Goal: Information Seeking & Learning: Learn about a topic

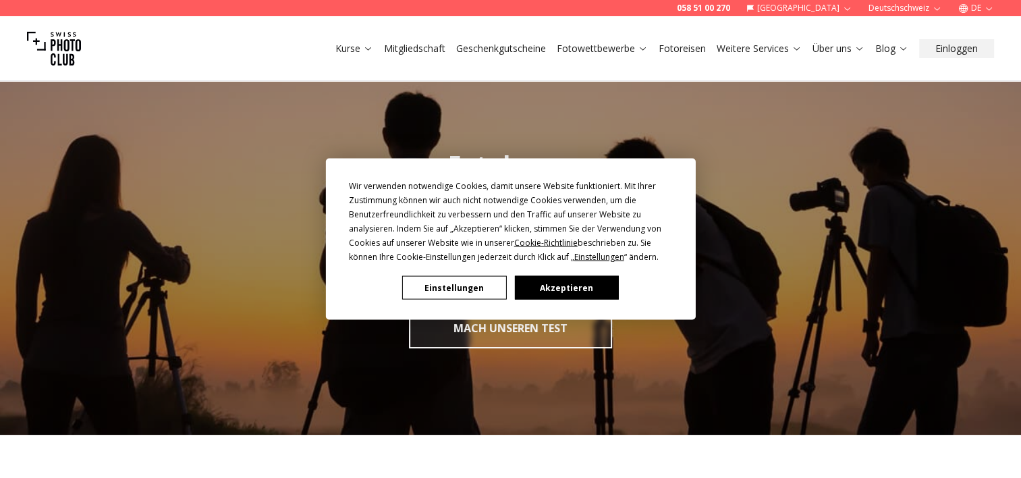
click at [555, 283] on button "Akzeptieren" at bounding box center [566, 288] width 104 height 24
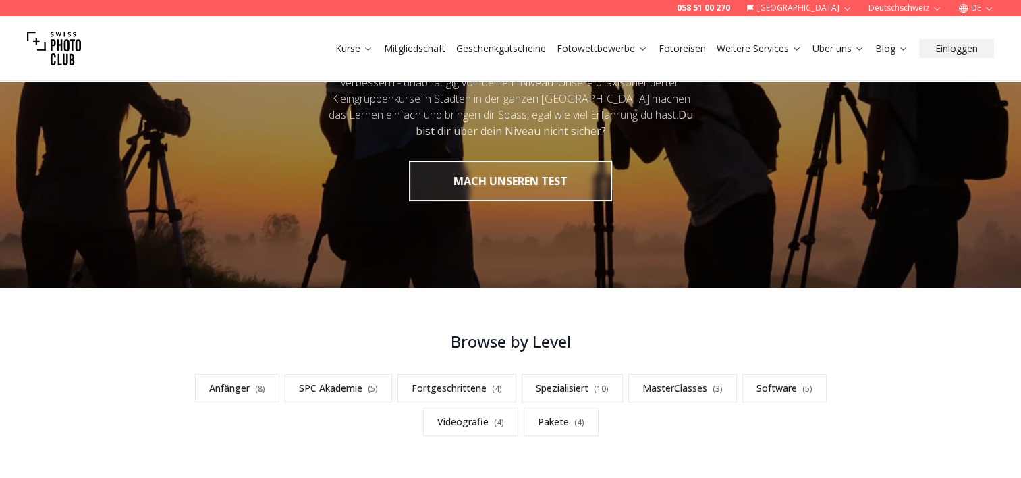
scroll to position [270, 0]
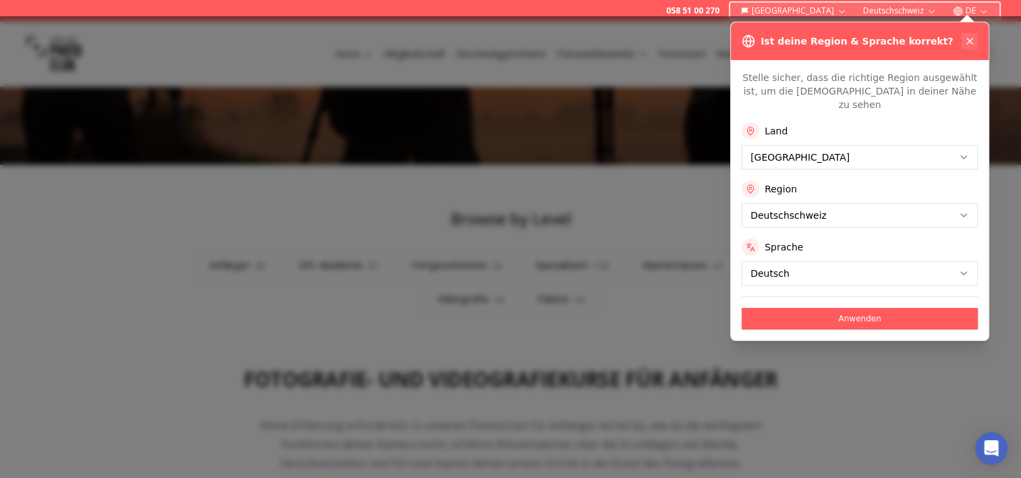
click at [964, 44] on button at bounding box center [970, 41] width 16 height 16
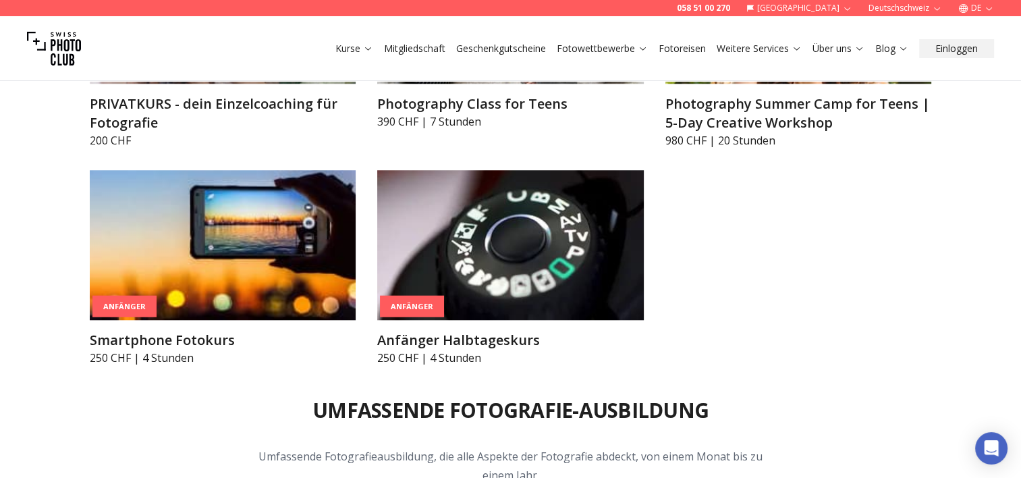
scroll to position [1147, 0]
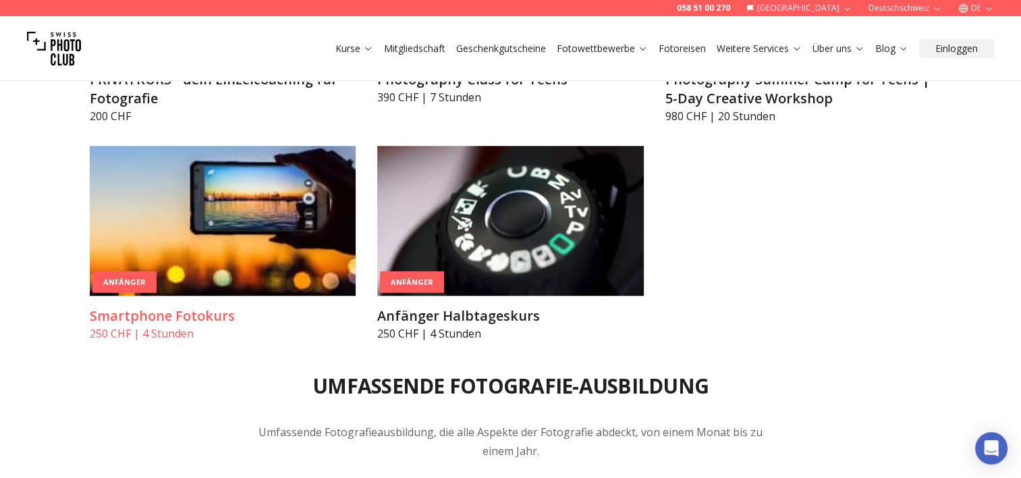
click at [171, 318] on h3 "Smartphone Fotokurs" at bounding box center [223, 315] width 267 height 19
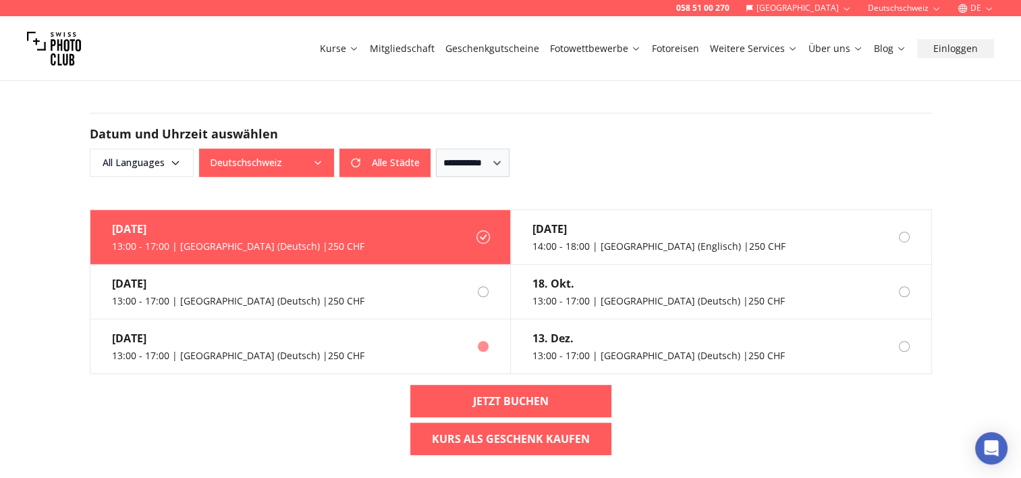
scroll to position [877, 0]
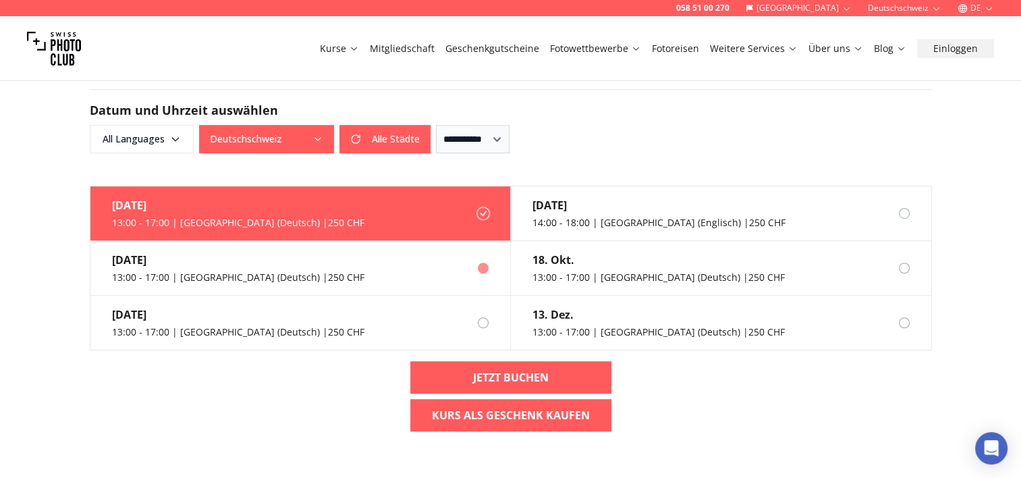
click at [256, 271] on div "13:00 - 17:00 | [GEOGRAPHIC_DATA] (Deutsch) | 250 CHF" at bounding box center [238, 277] width 252 height 13
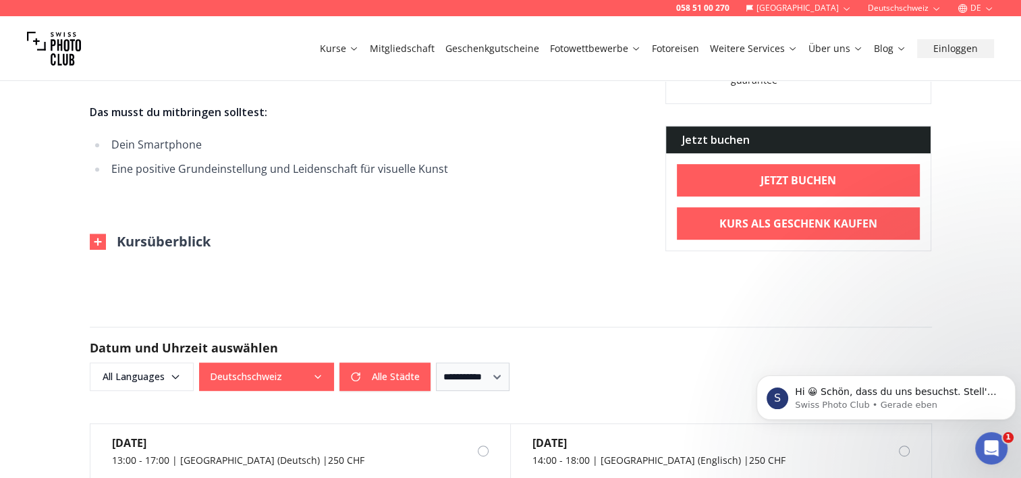
scroll to position [675, 0]
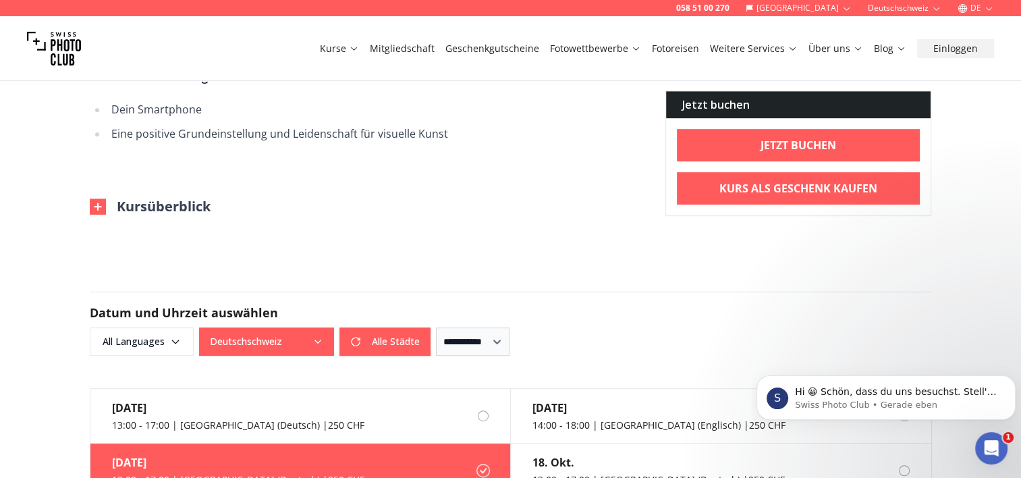
click at [96, 198] on img at bounding box center [98, 206] width 16 height 16
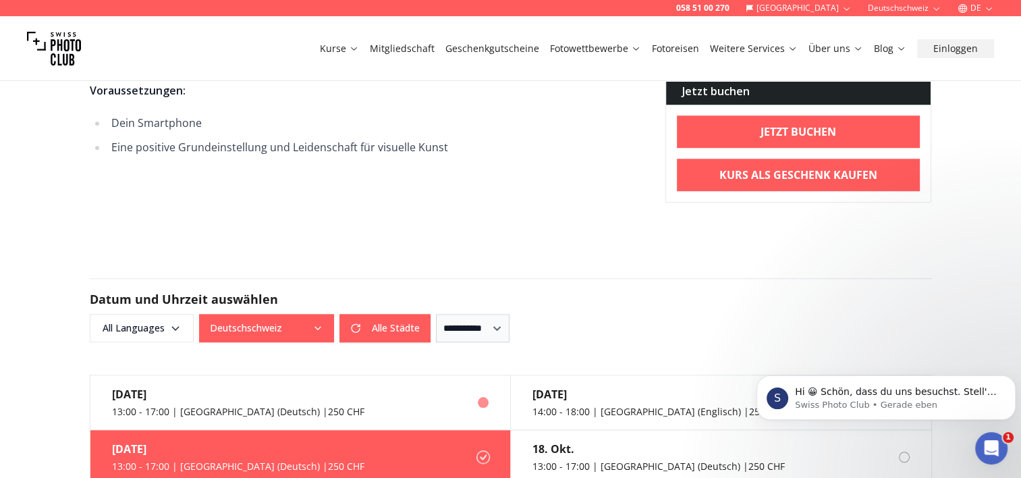
scroll to position [1282, 0]
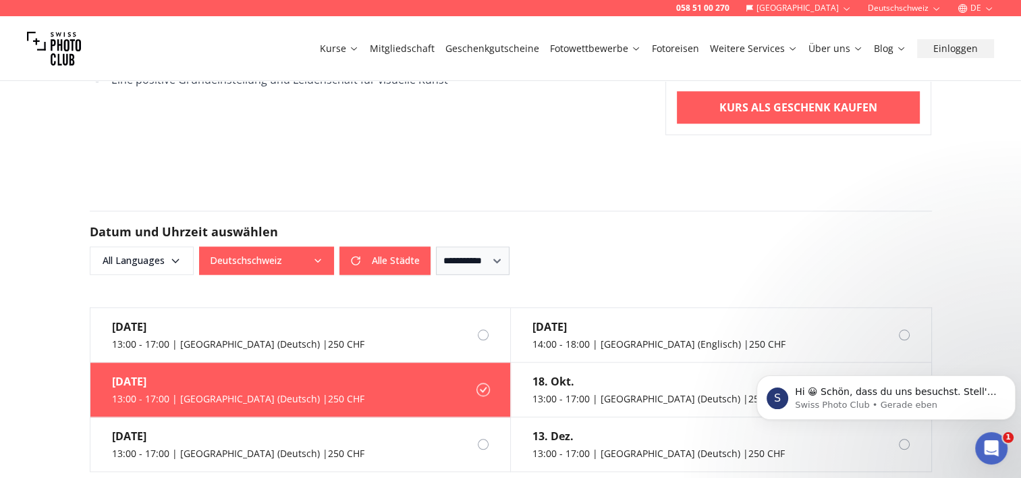
click at [219, 392] on div "13:00 - 17:00 | [GEOGRAPHIC_DATA] (Deutsch) | 250 CHF" at bounding box center [238, 398] width 252 height 13
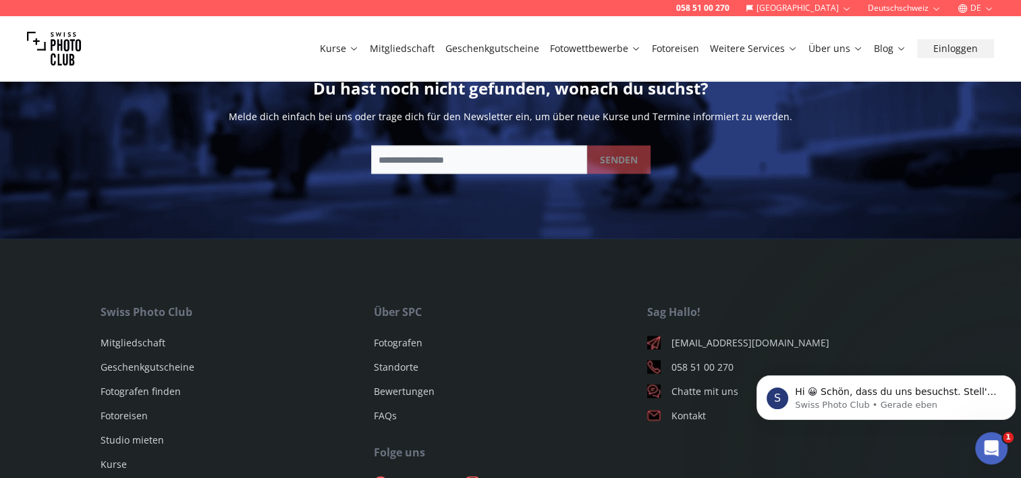
scroll to position [2429, 0]
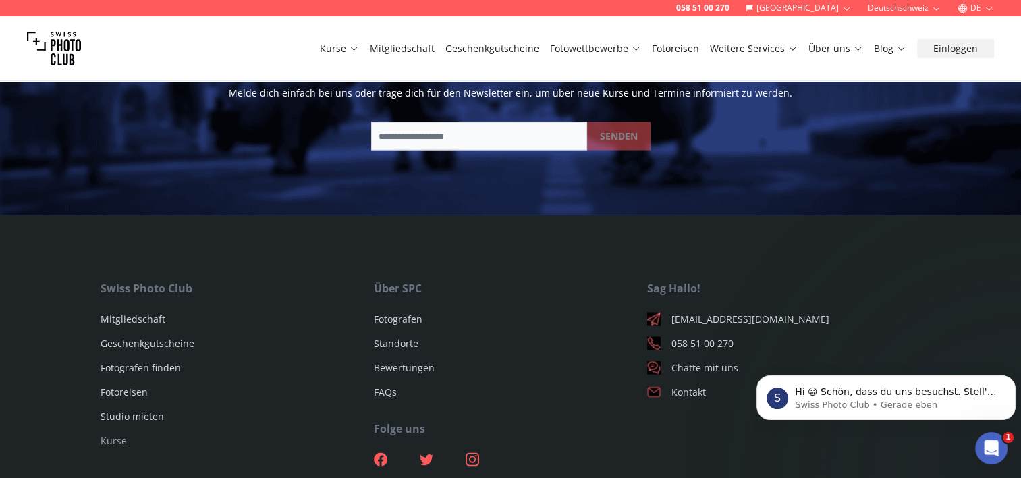
click at [118, 433] on link "Kurse" at bounding box center [114, 439] width 26 height 13
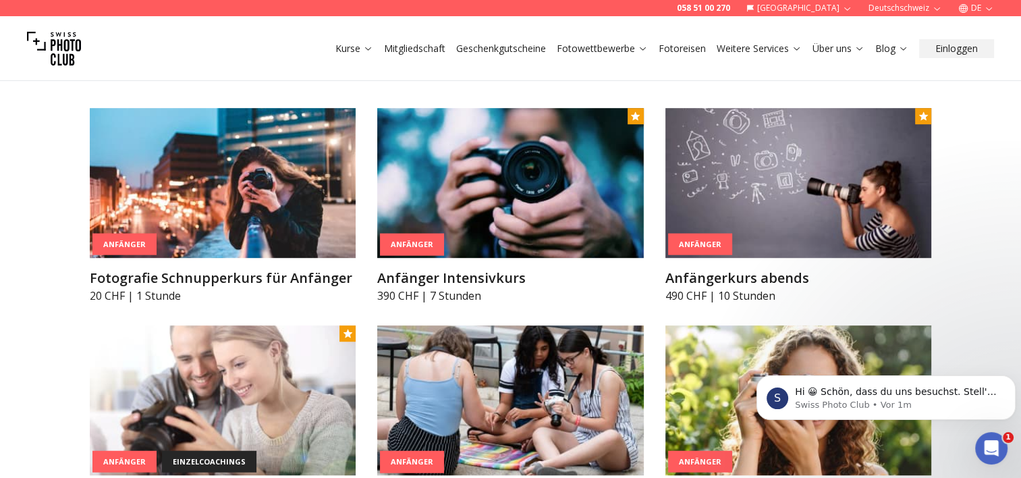
scroll to position [810, 0]
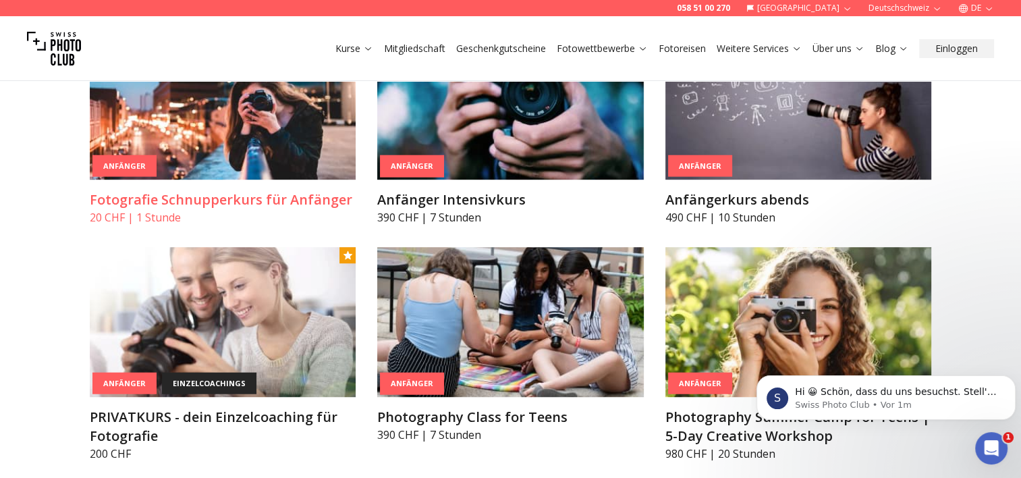
click at [192, 198] on h3 "Fotografie Schnupperkurs für Anfänger" at bounding box center [223, 199] width 267 height 19
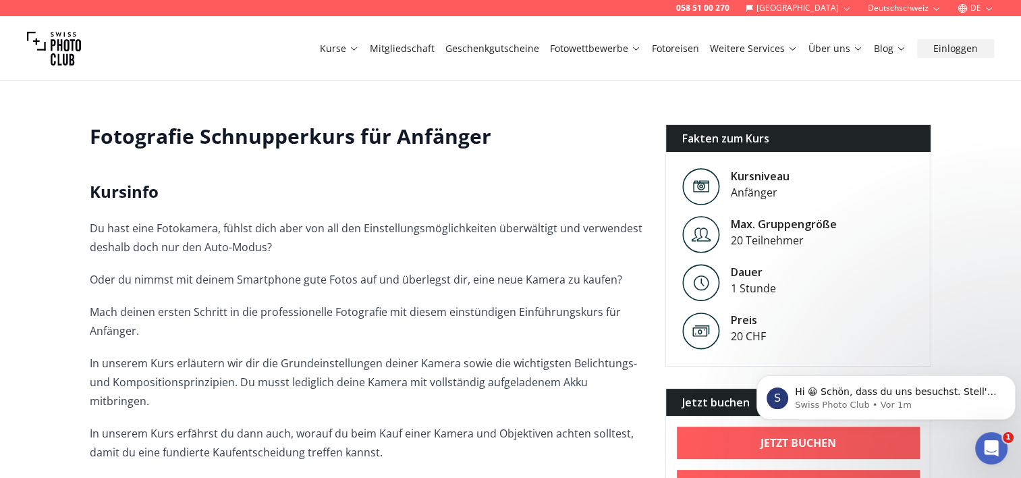
scroll to position [270, 0]
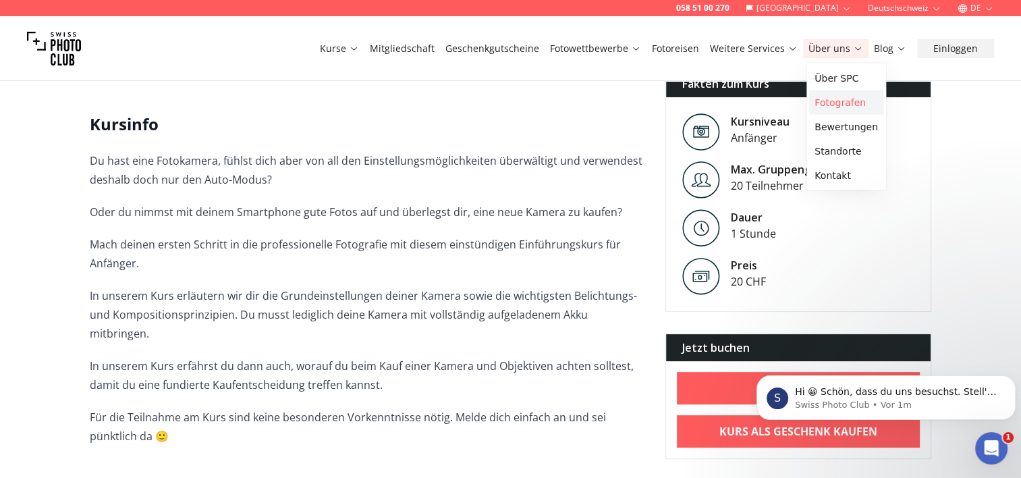
click at [839, 101] on link "Fotografen" at bounding box center [846, 102] width 74 height 24
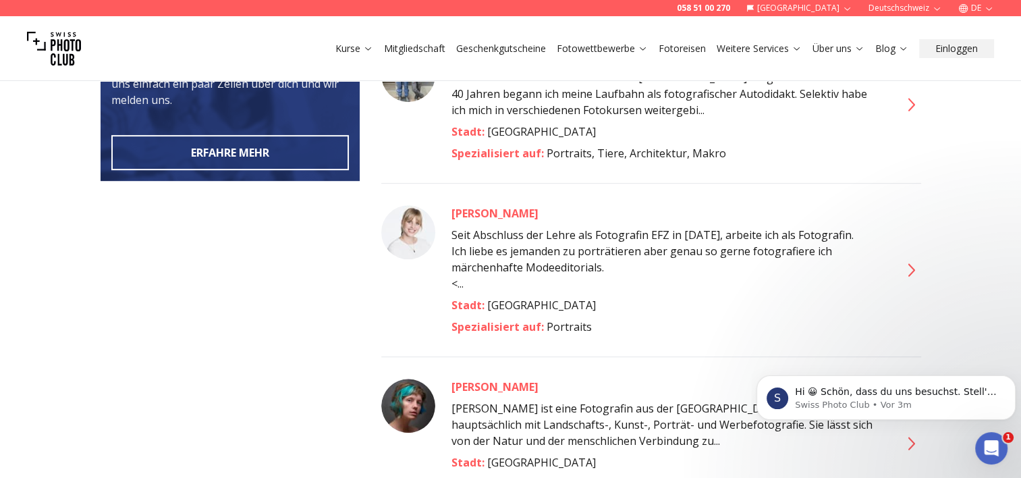
scroll to position [475, 0]
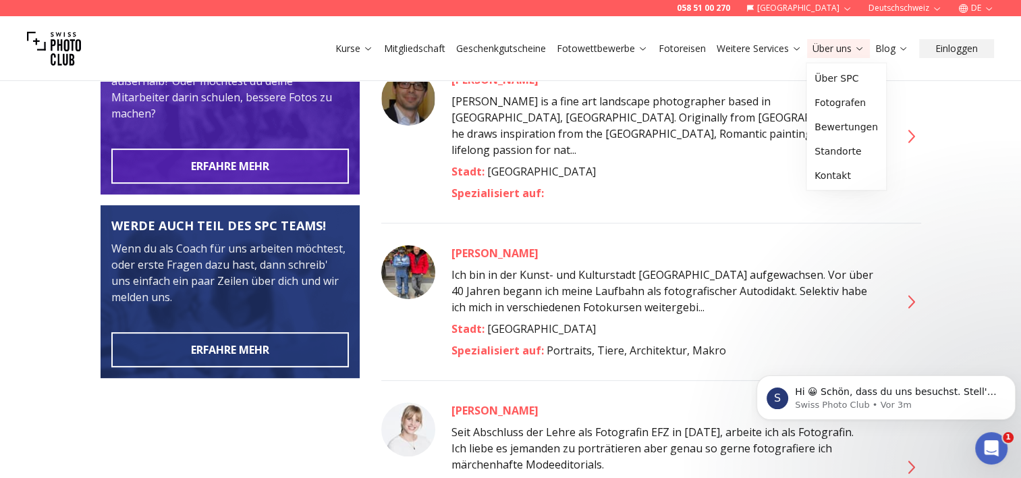
click at [825, 52] on link "Über uns" at bounding box center [838, 48] width 52 height 13
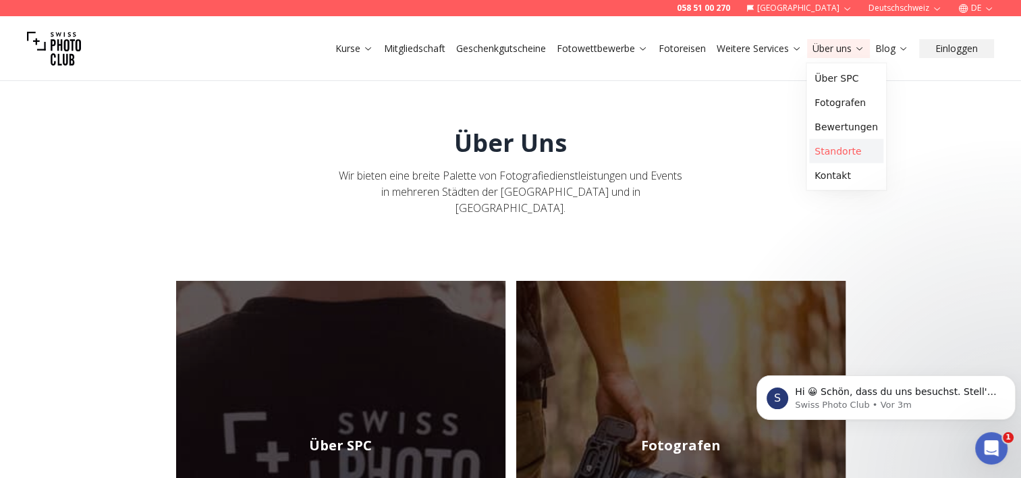
click at [850, 154] on link "Standorte" at bounding box center [846, 151] width 74 height 24
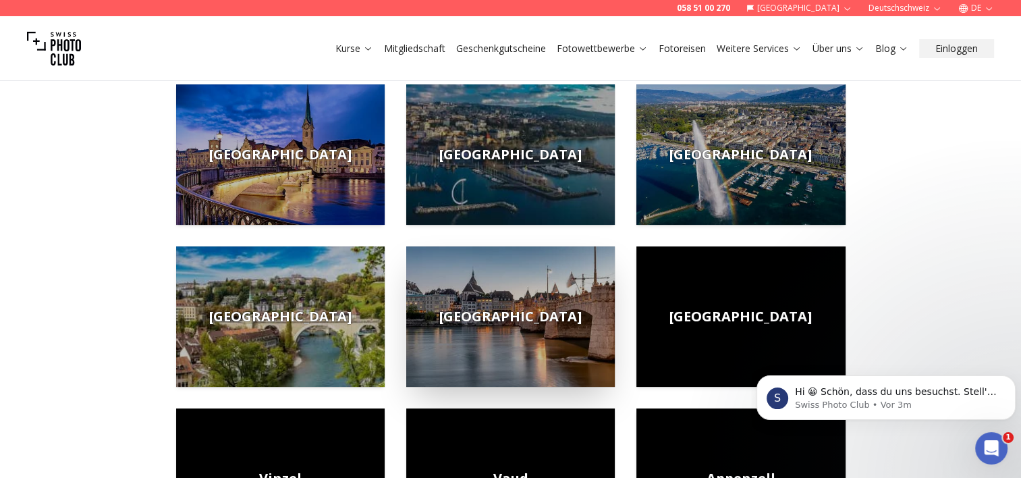
scroll to position [270, 0]
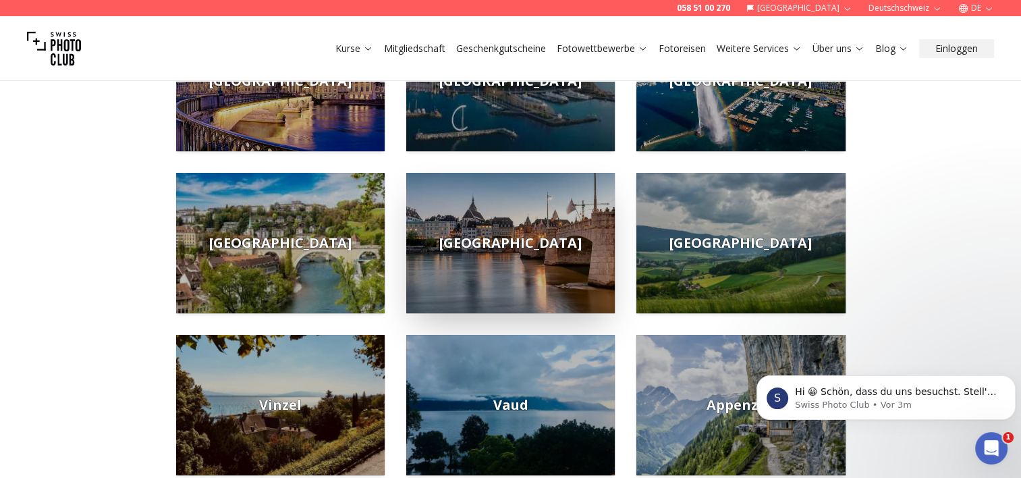
click at [544, 251] on img at bounding box center [510, 243] width 208 height 140
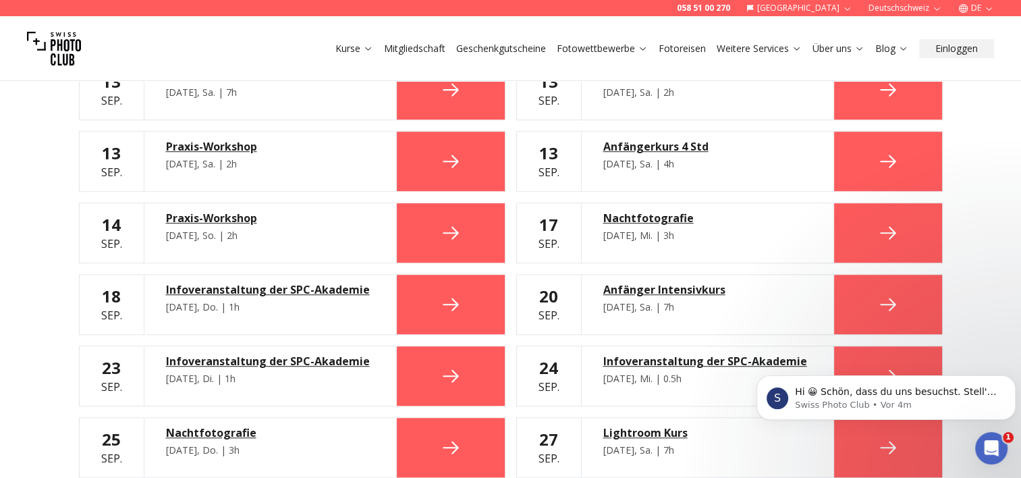
scroll to position [742, 0]
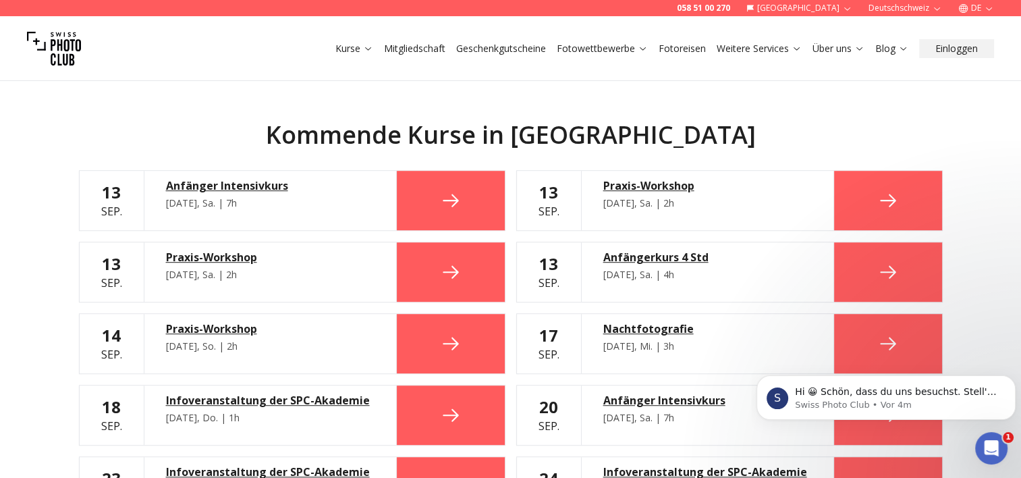
click at [682, 49] on link "Fotoreisen" at bounding box center [682, 48] width 47 height 13
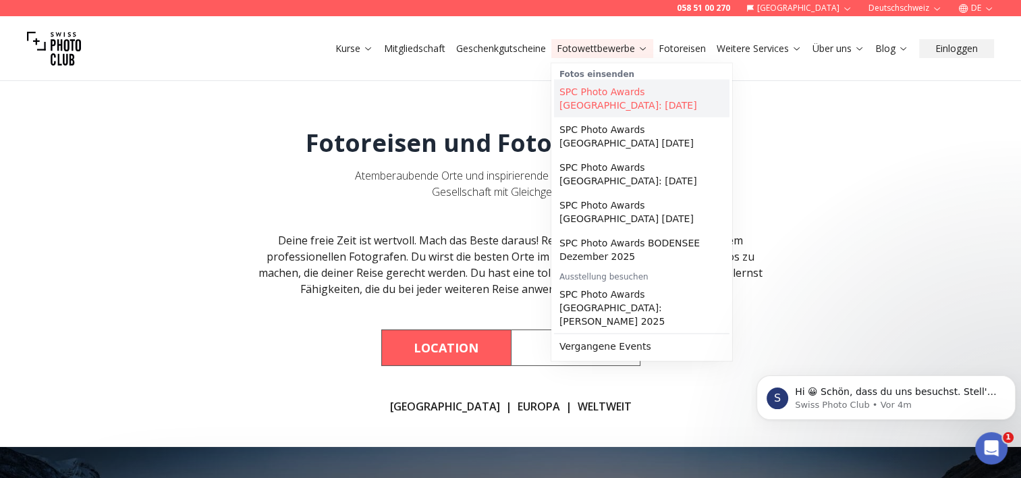
click at [611, 96] on link "SPC Photo Awards [GEOGRAPHIC_DATA]: [DATE]" at bounding box center [641, 99] width 175 height 38
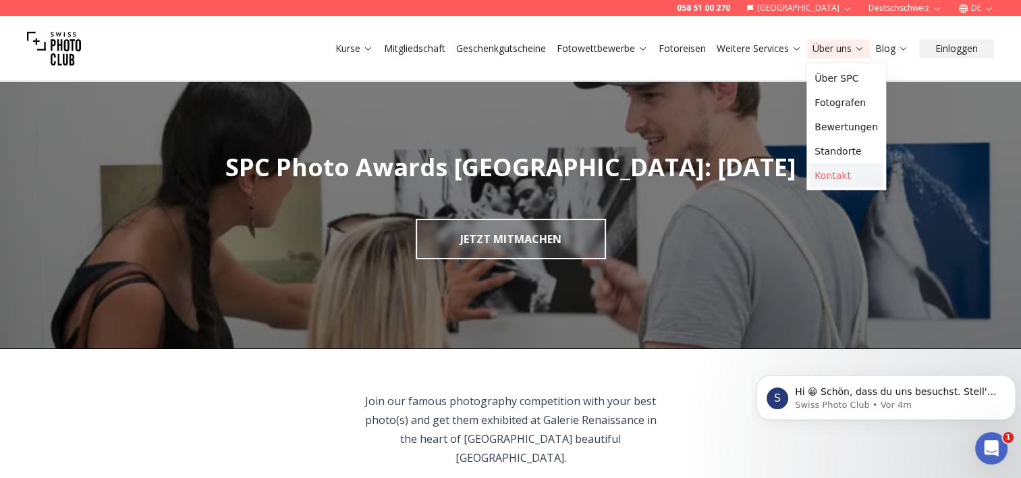
click at [842, 178] on link "Kontakt" at bounding box center [846, 175] width 74 height 24
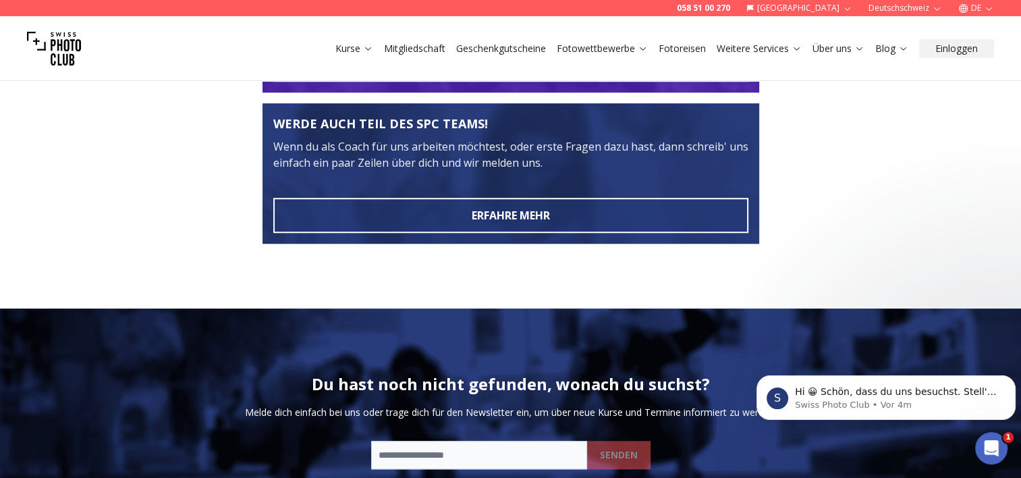
scroll to position [810, 0]
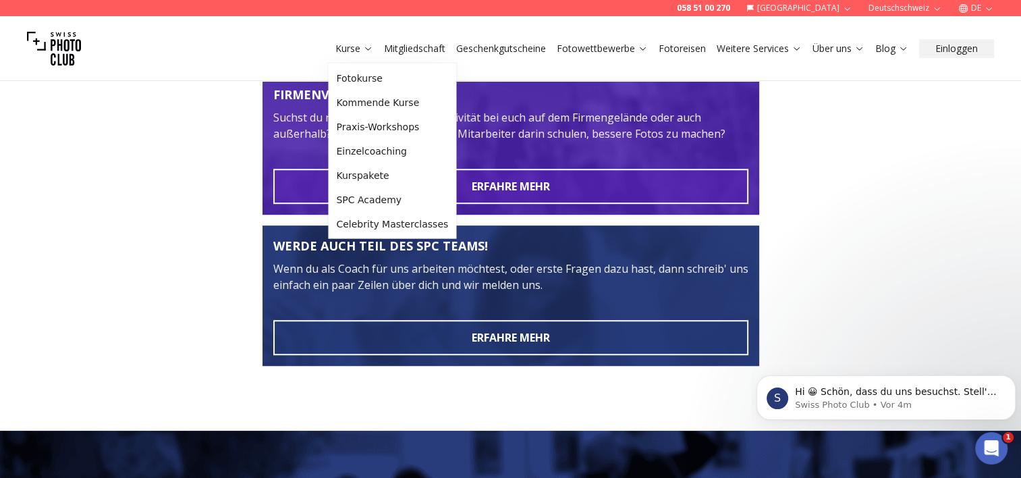
click at [340, 52] on link "Kurse" at bounding box center [354, 48] width 38 height 13
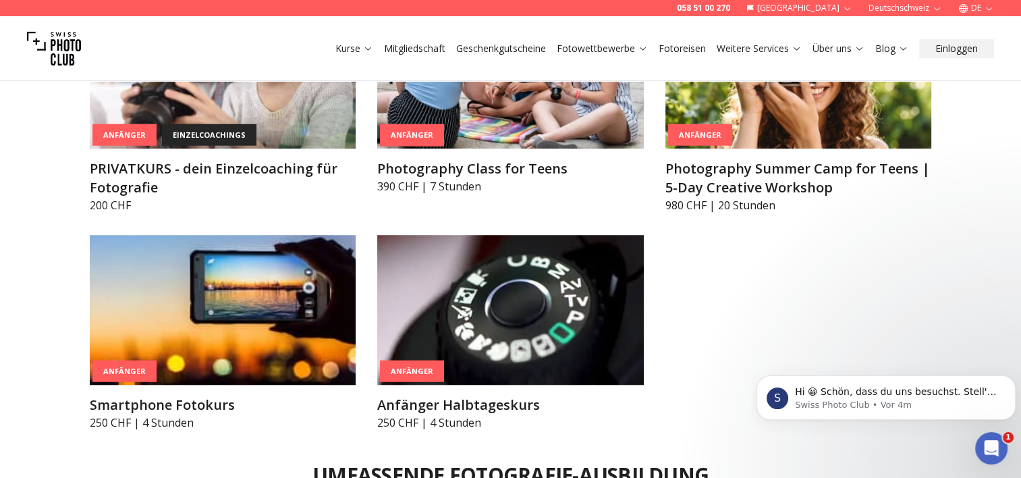
scroll to position [1080, 0]
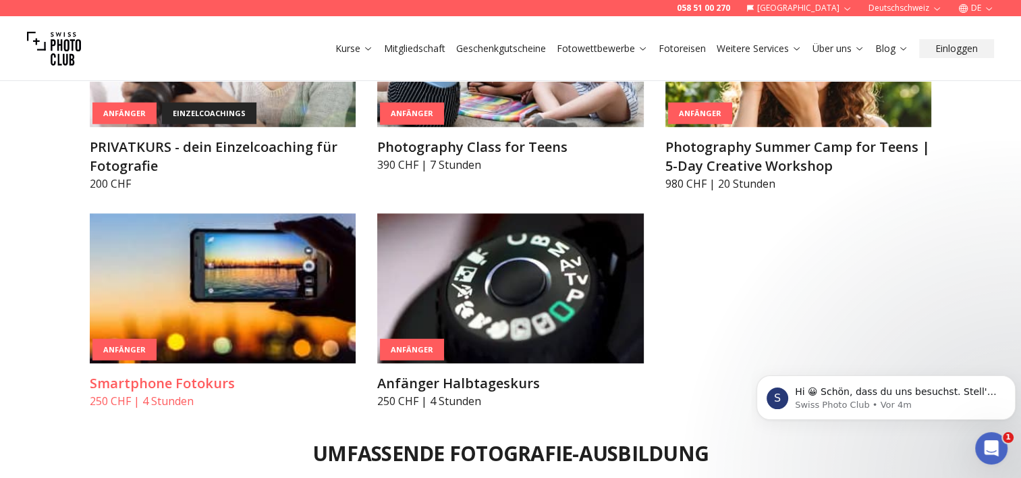
click at [273, 264] on img at bounding box center [223, 288] width 267 height 150
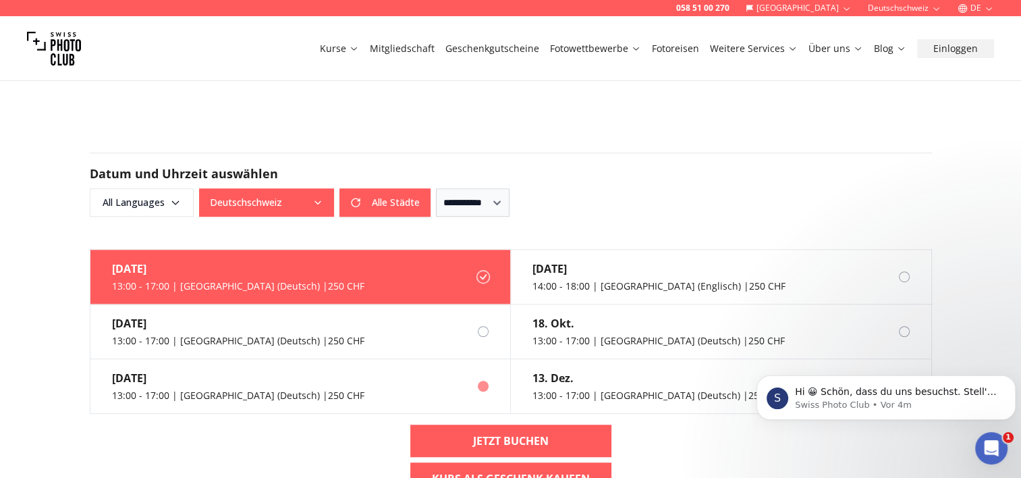
scroll to position [877, 0]
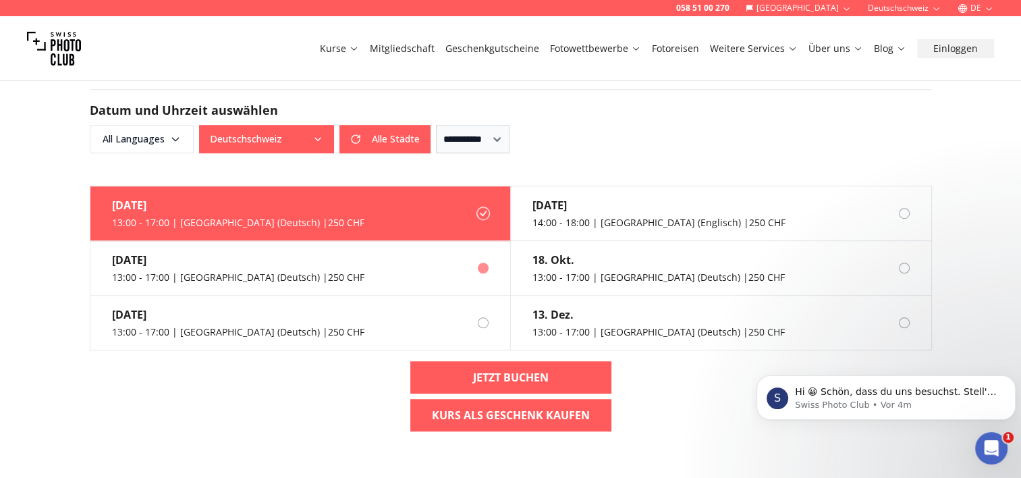
click at [227, 271] on div "13:00 - 17:00 | [GEOGRAPHIC_DATA] (Deutsch) | 250 CHF" at bounding box center [238, 277] width 252 height 13
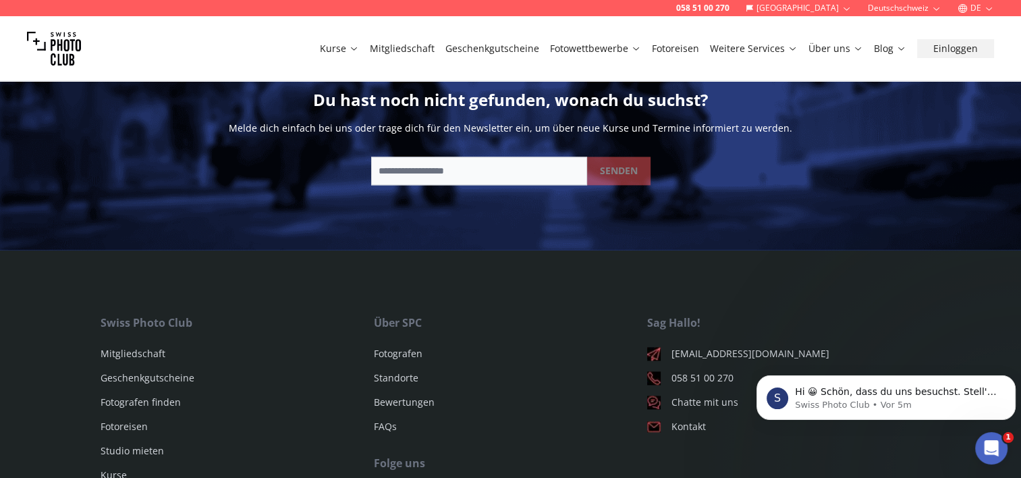
scroll to position [1889, 0]
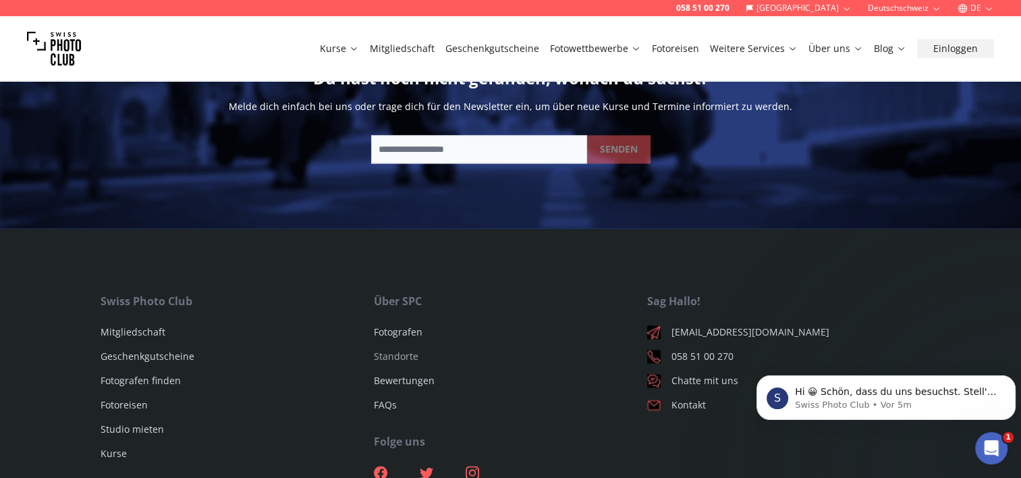
click at [403, 350] on link "Standorte" at bounding box center [396, 356] width 45 height 13
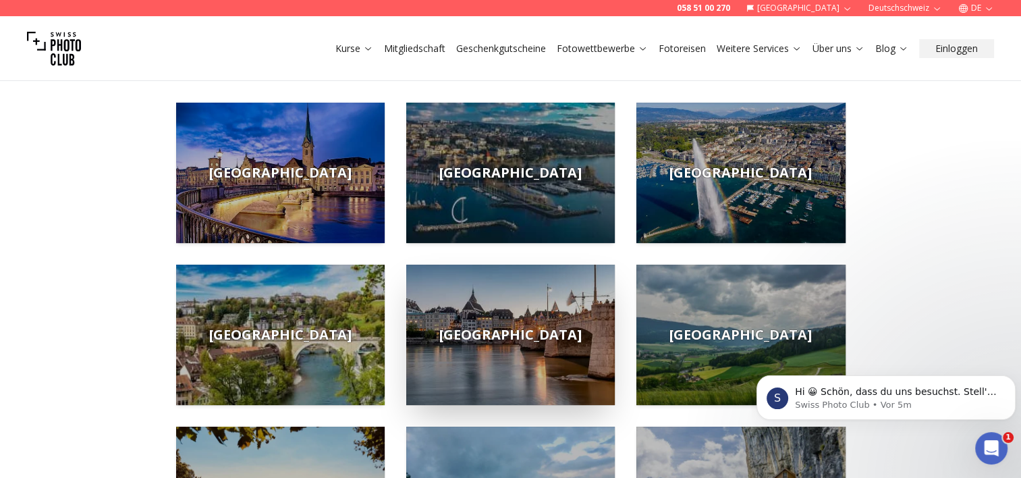
scroll to position [202, 0]
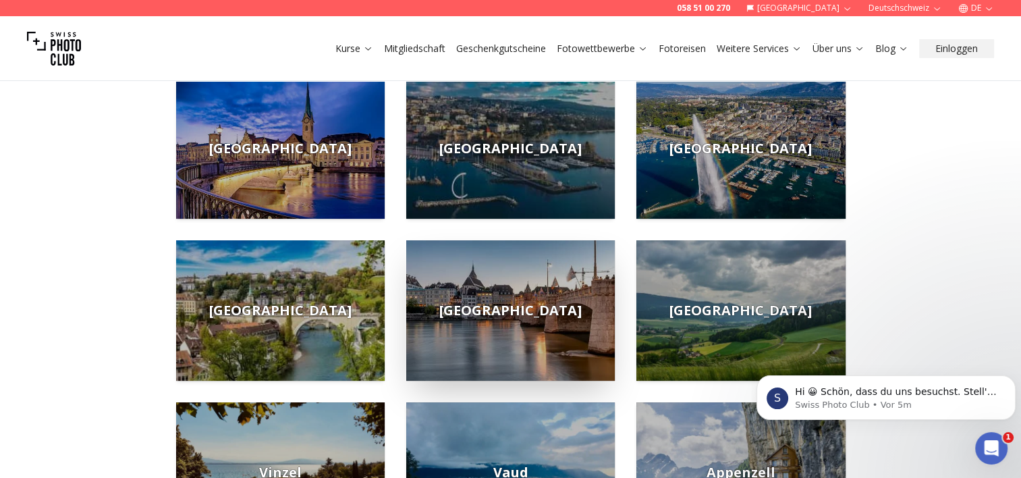
click at [502, 310] on span "[GEOGRAPHIC_DATA]" at bounding box center [510, 310] width 142 height 19
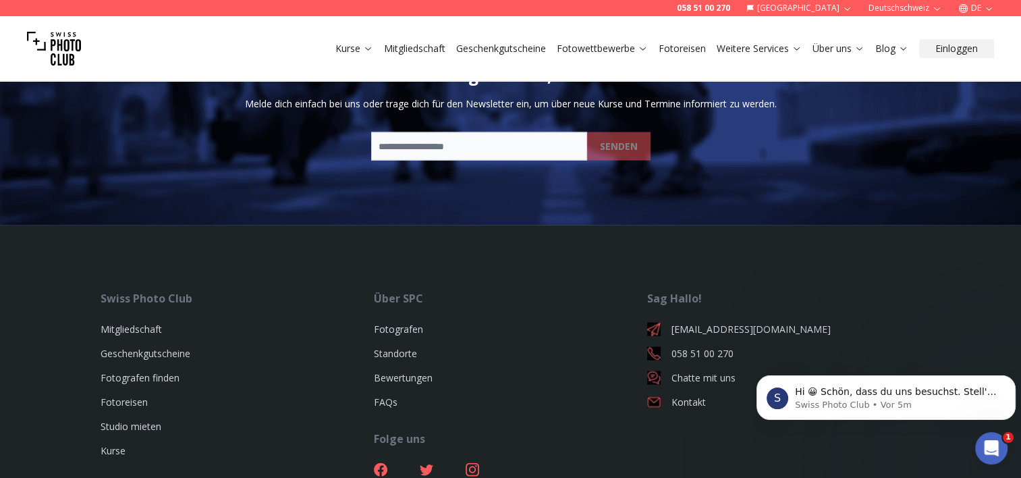
scroll to position [2901, 0]
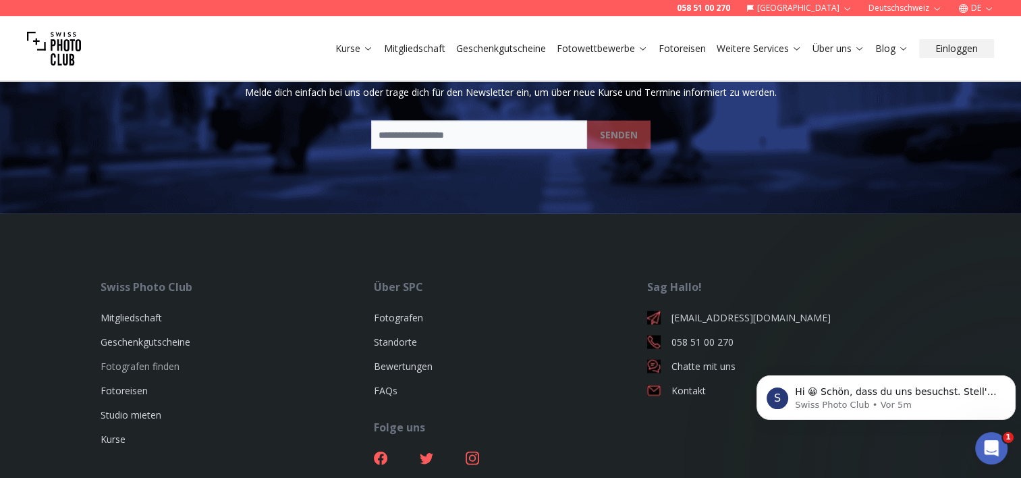
click at [155, 371] on link "Fotografen finden" at bounding box center [140, 366] width 79 height 13
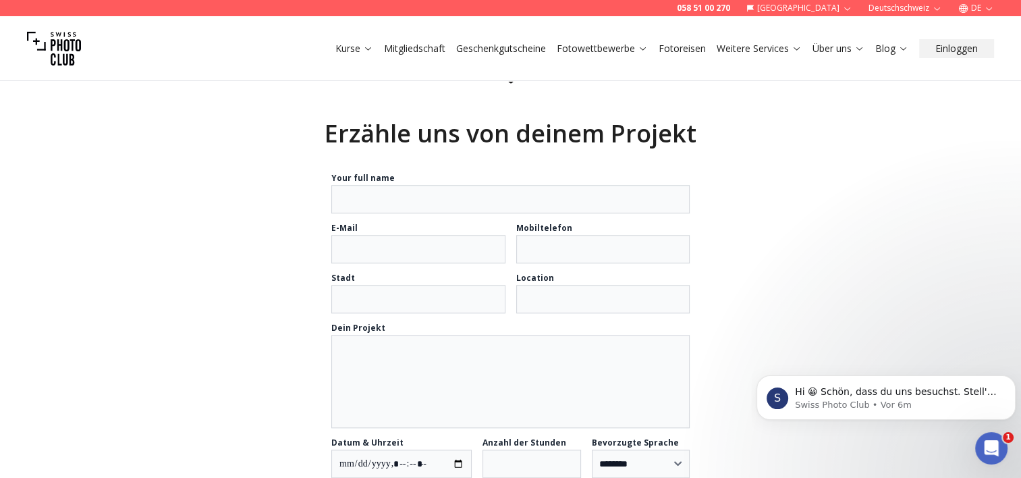
scroll to position [1282, 0]
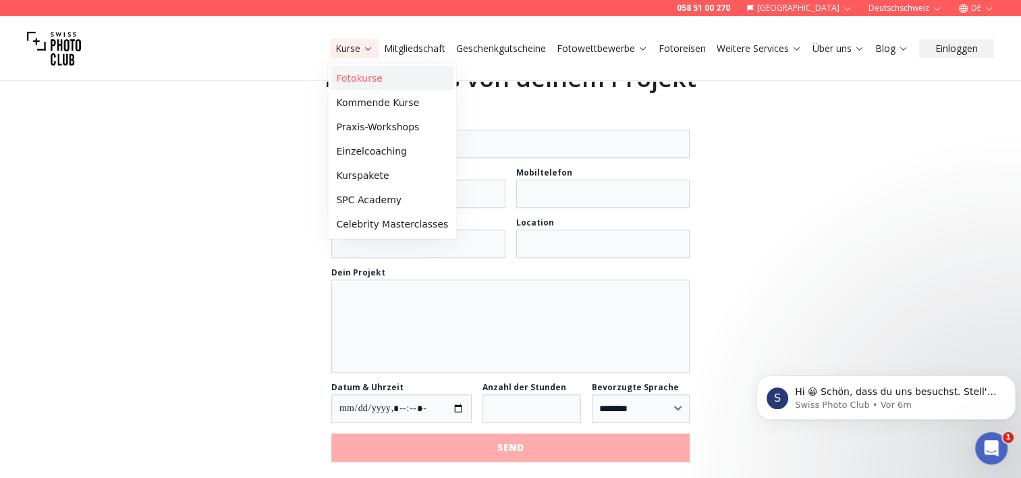
click at [361, 78] on link "Fotokurse" at bounding box center [392, 78] width 123 height 24
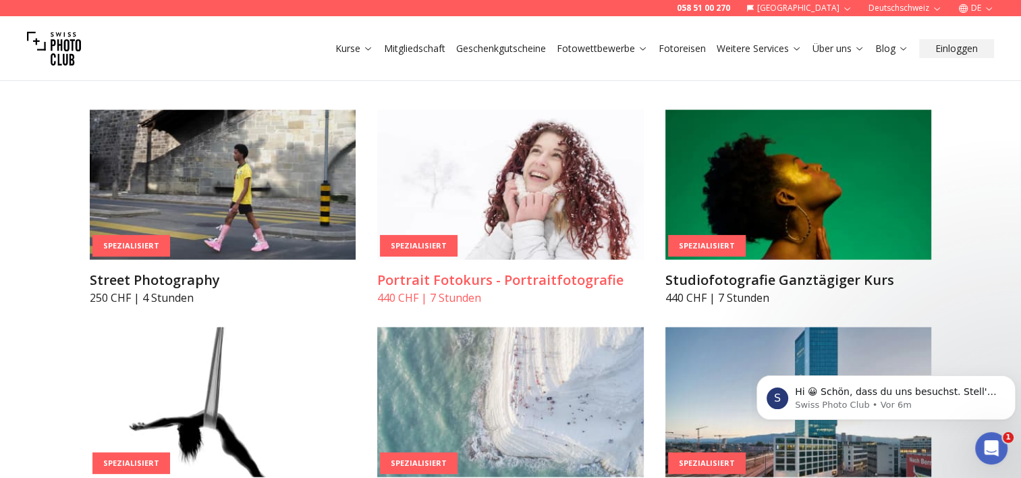
scroll to position [2901, 0]
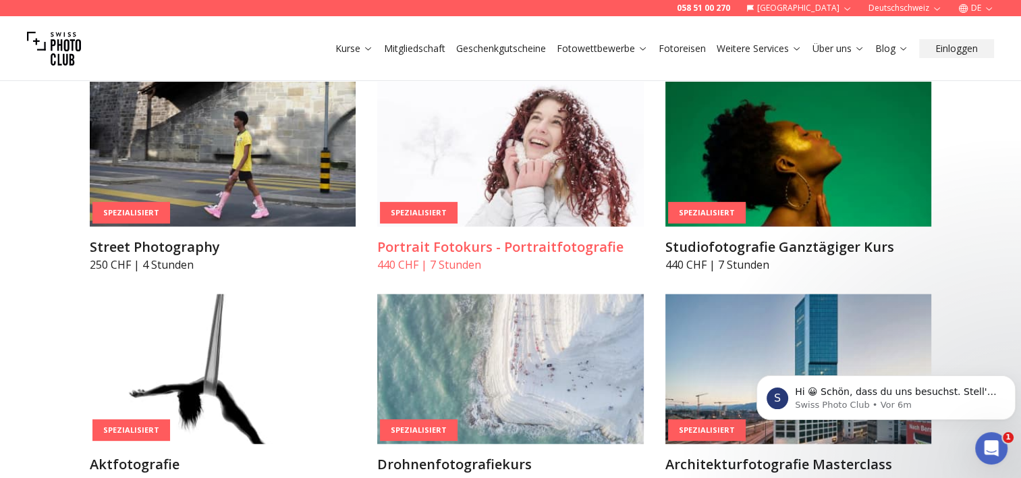
click at [536, 190] on img at bounding box center [510, 152] width 267 height 150
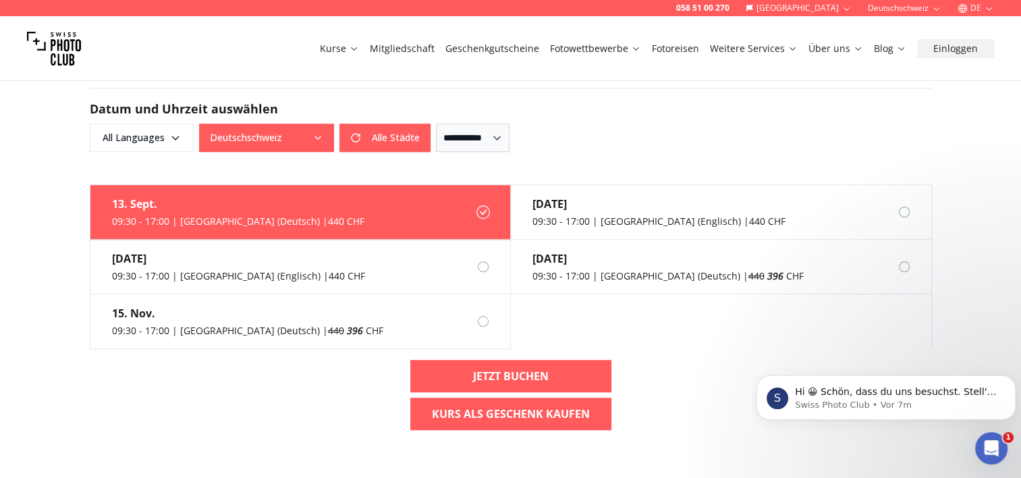
scroll to position [1147, 0]
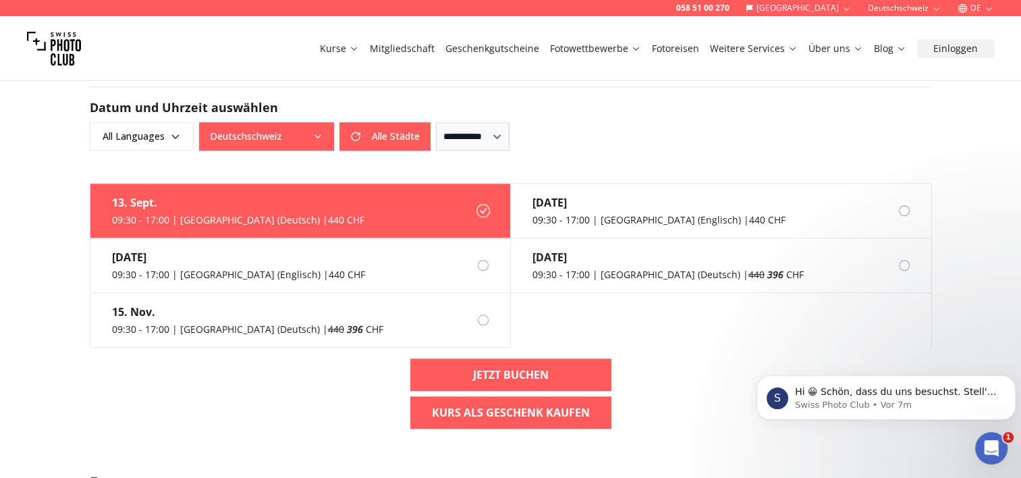
scroll to position [1, 0]
